Goal: Transaction & Acquisition: Purchase product/service

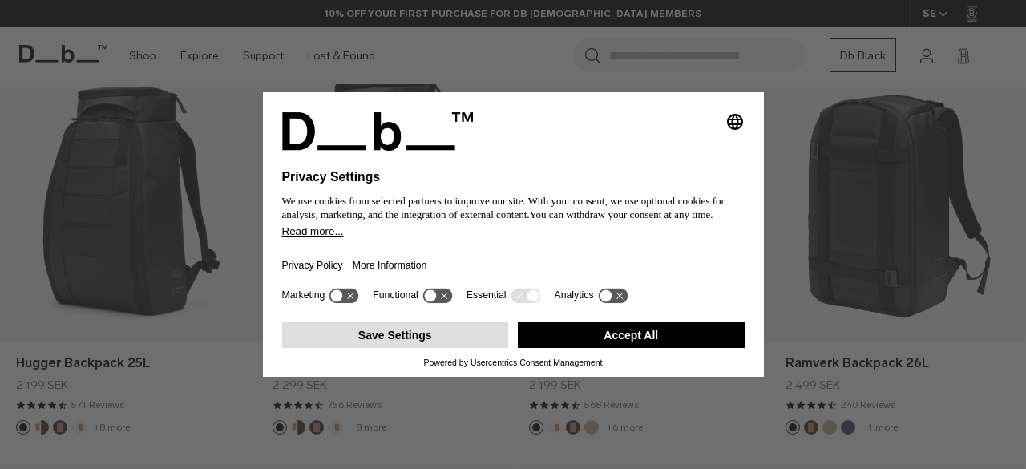
click at [454, 330] on button "Save Settings" at bounding box center [395, 335] width 227 height 26
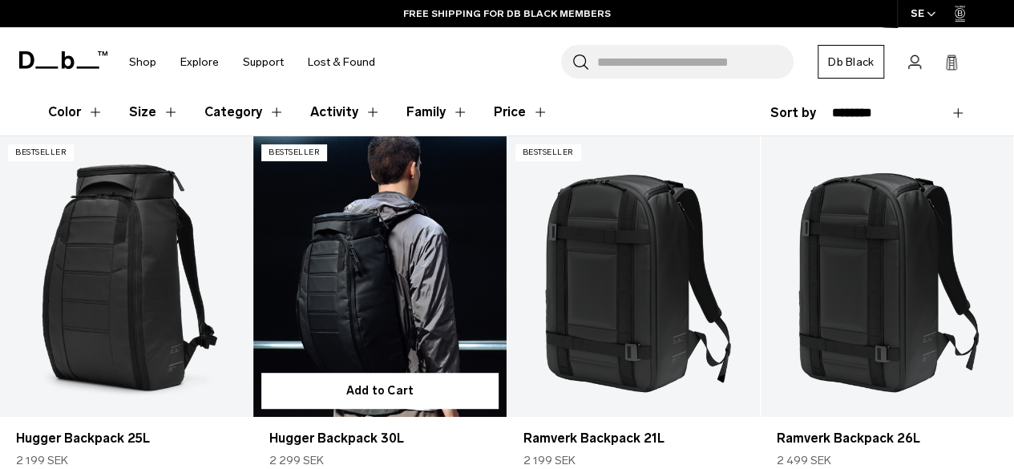
scroll to position [255, 0]
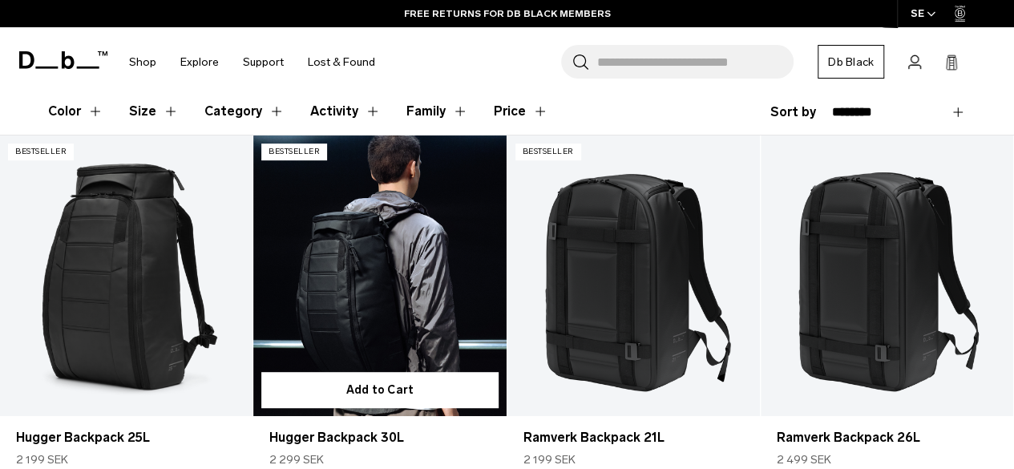
click at [404, 298] on link "Hugger Backpack 30L" at bounding box center [379, 275] width 252 height 280
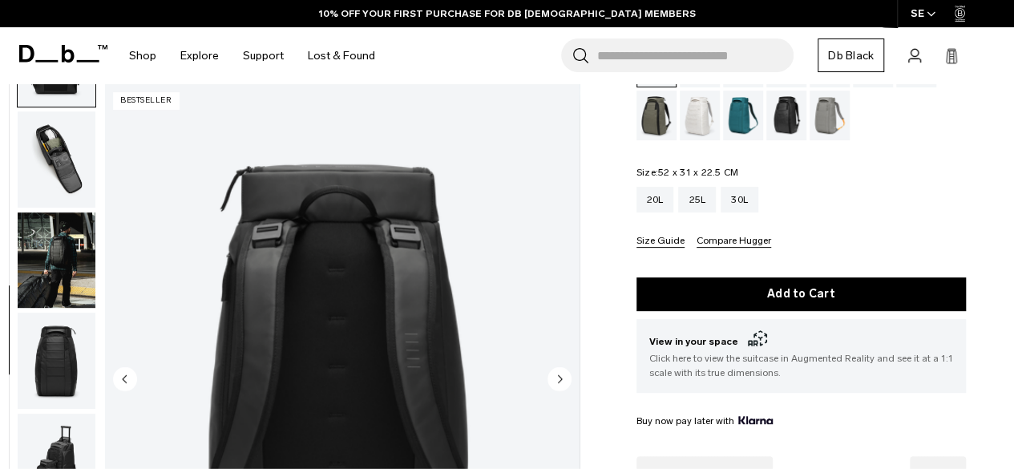
click at [61, 267] on img "button" at bounding box center [57, 260] width 78 height 96
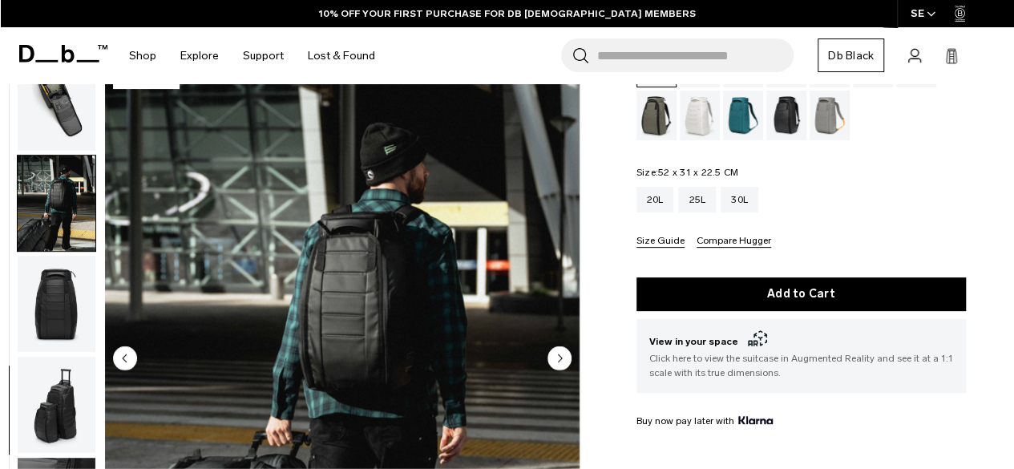
click at [57, 335] on img "button" at bounding box center [57, 304] width 78 height 96
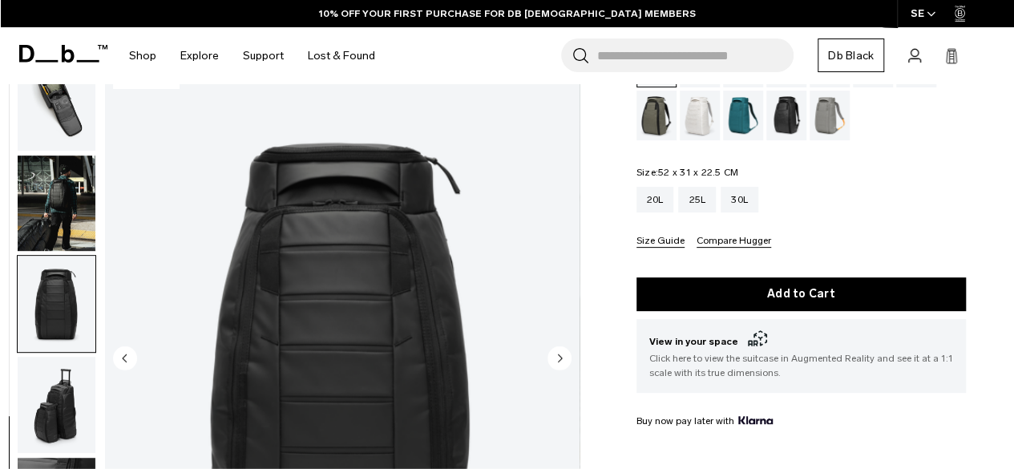
scroll to position [514, 0]
click at [51, 379] on img "button" at bounding box center [57, 405] width 78 height 96
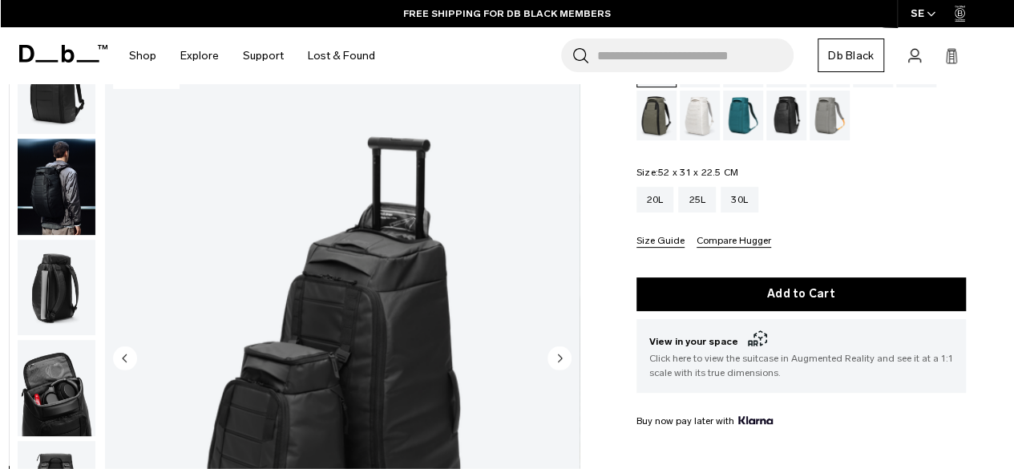
scroll to position [0, 0]
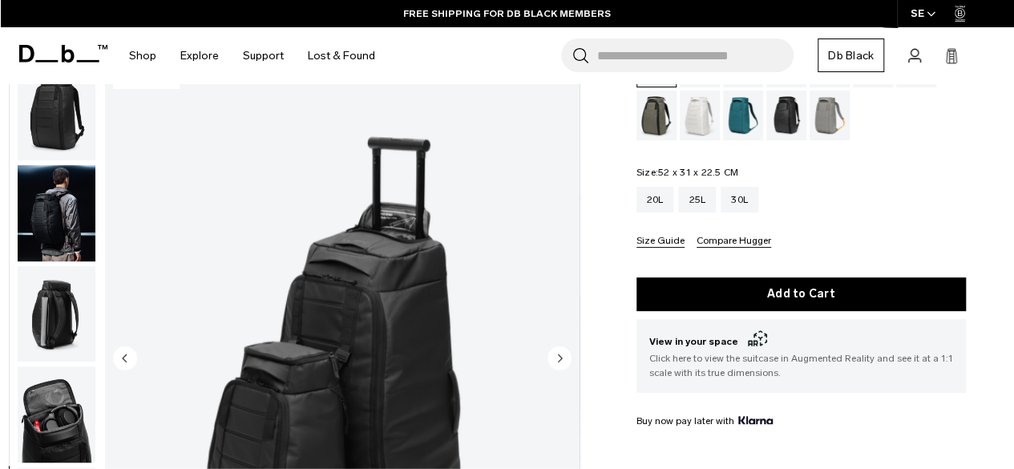
click at [63, 135] on img "button" at bounding box center [57, 112] width 78 height 96
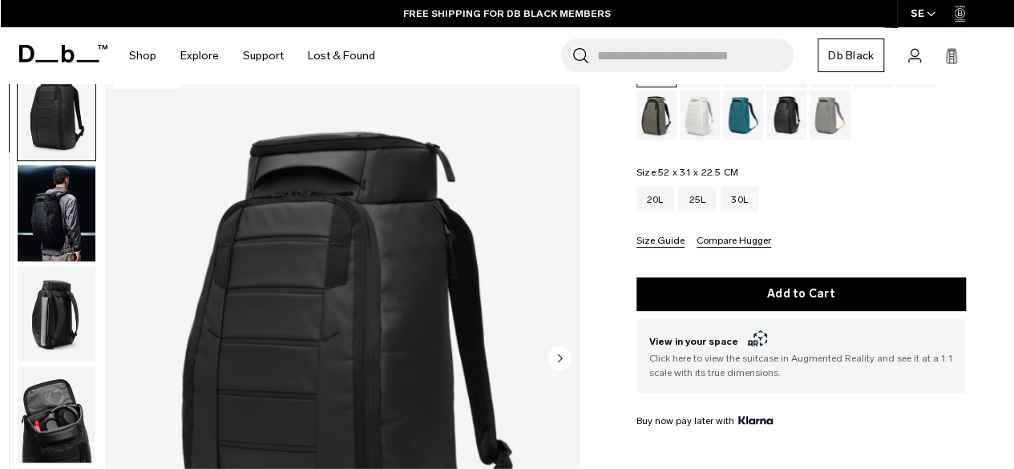
click at [54, 212] on img "button" at bounding box center [57, 212] width 78 height 96
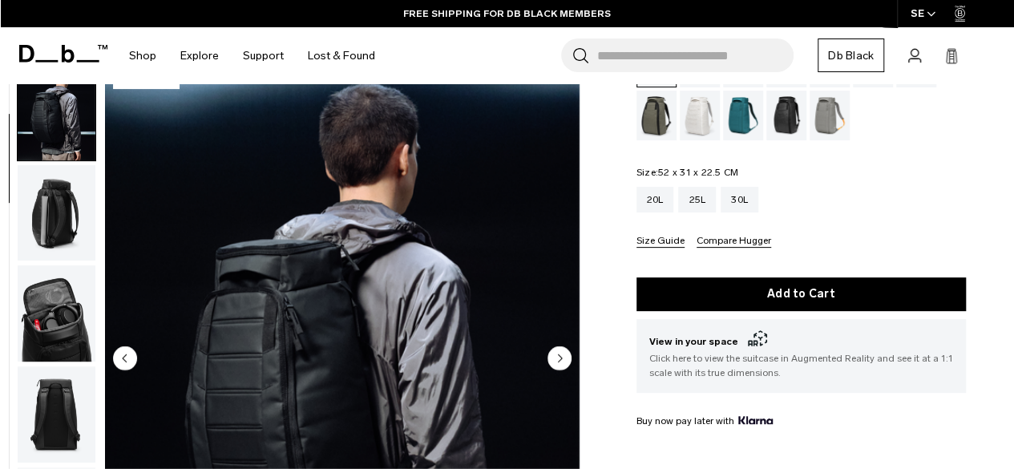
click at [40, 256] on img "button" at bounding box center [57, 212] width 78 height 96
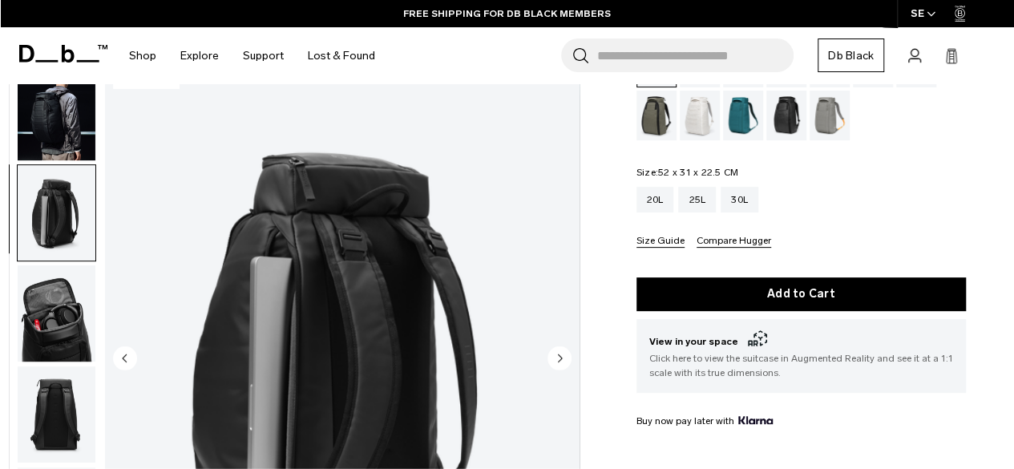
scroll to position [202, 0]
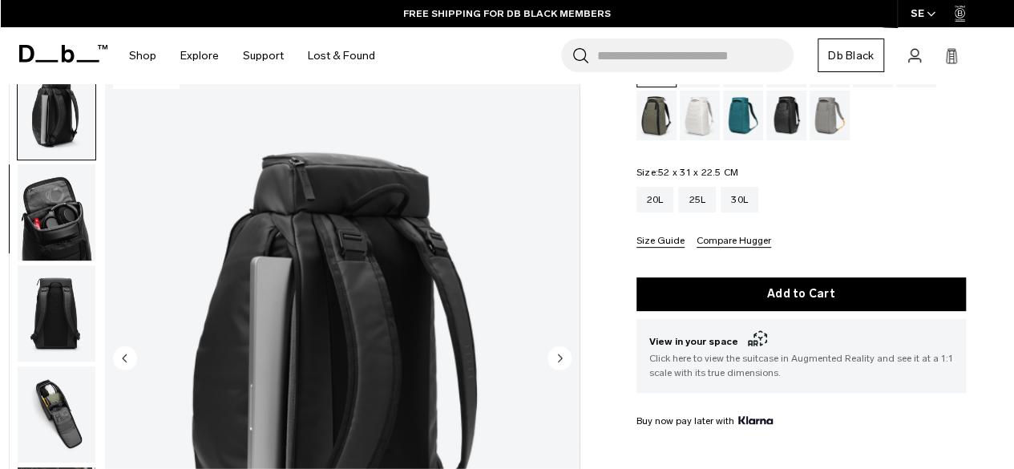
click at [62, 187] on img "button" at bounding box center [57, 212] width 78 height 96
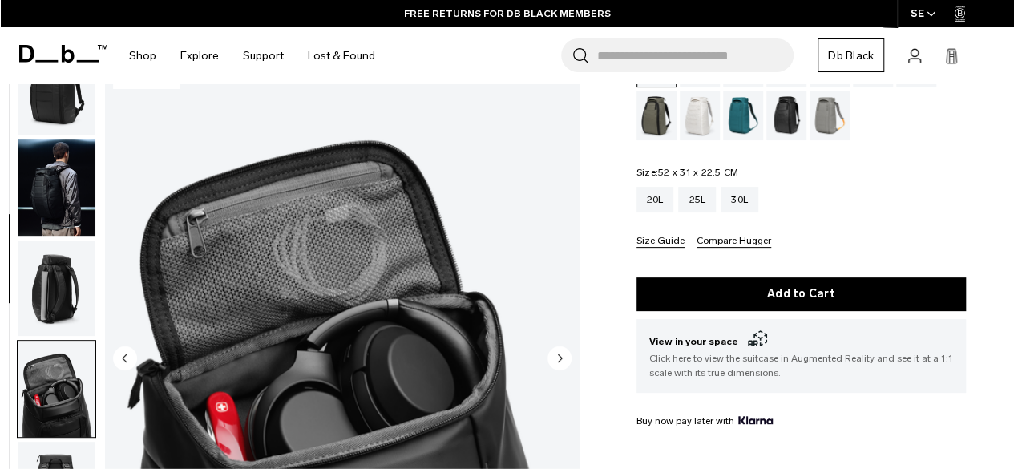
scroll to position [0, 0]
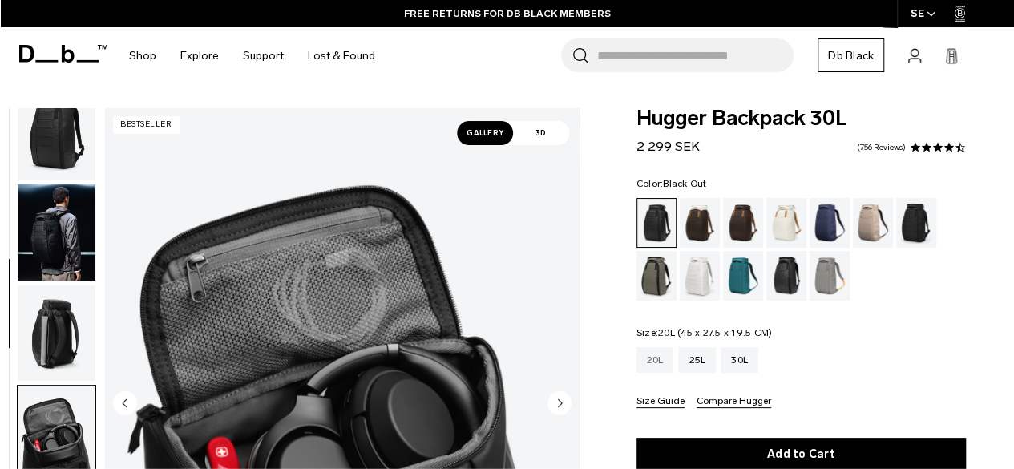
click at [657, 349] on div "20L" at bounding box center [655, 360] width 38 height 26
